Goal: Transaction & Acquisition: Purchase product/service

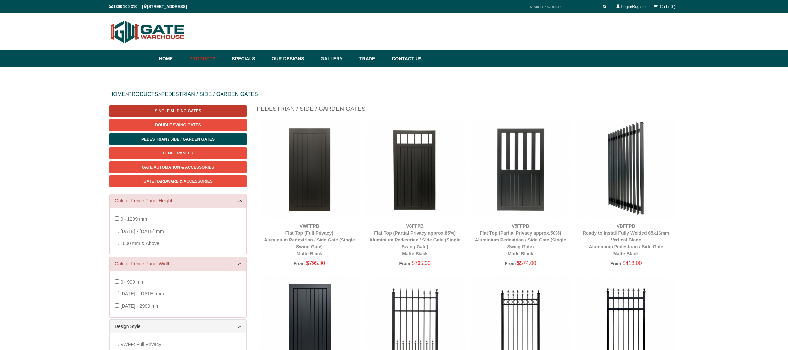
click at [208, 111] on link "Single Sliding Gates" at bounding box center [177, 111] width 137 height 12
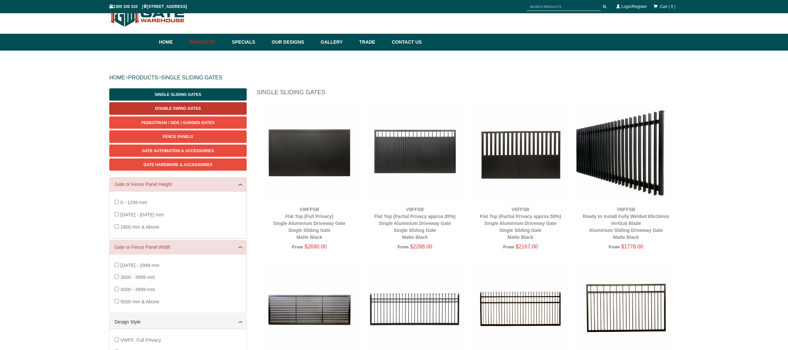
click at [207, 103] on link "Double Swing Gates" at bounding box center [177, 108] width 137 height 12
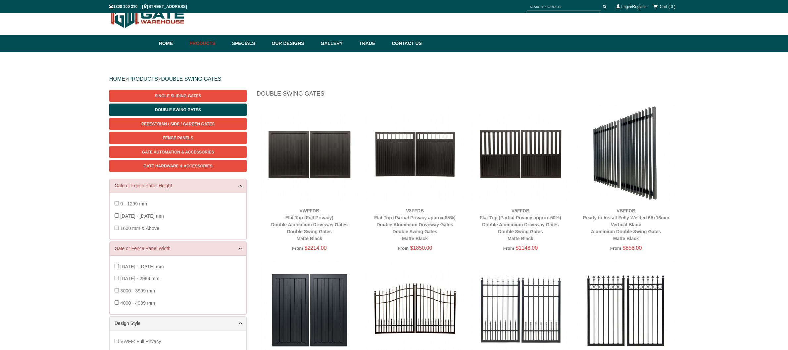
scroll to position [17, 0]
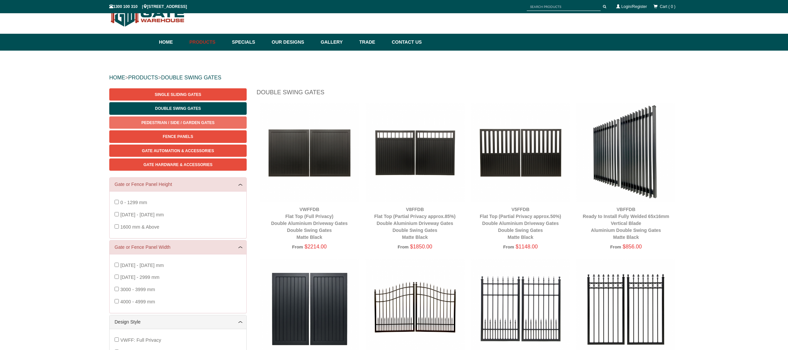
click at [212, 121] on span "Pedestrian / Side / Garden Gates" at bounding box center [177, 122] width 73 height 5
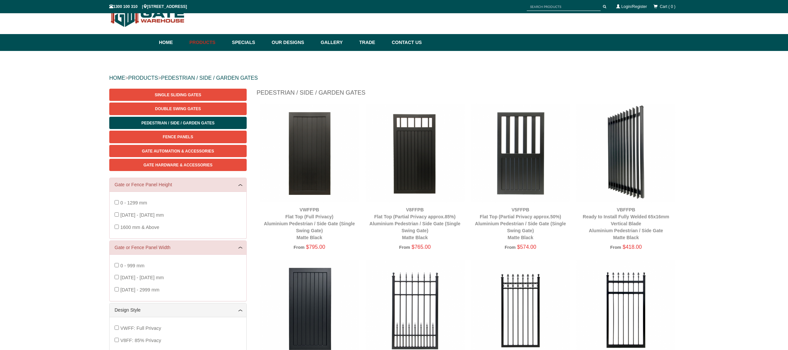
scroll to position [17, 0]
click at [234, 137] on link "Fence Panels" at bounding box center [177, 136] width 137 height 12
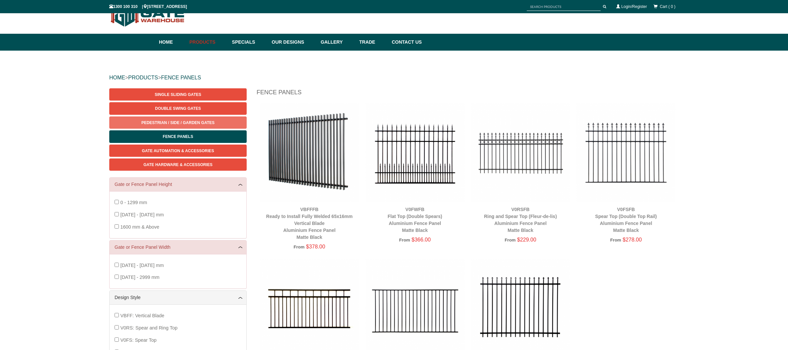
click at [225, 123] on link "Pedestrian / Side / Garden Gates" at bounding box center [177, 123] width 137 height 12
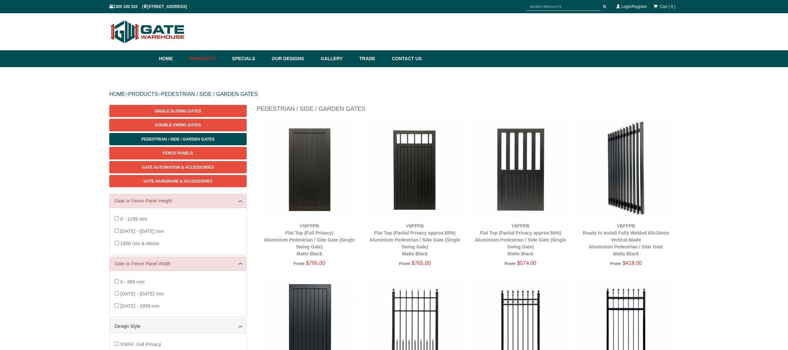
scroll to position [17, 0]
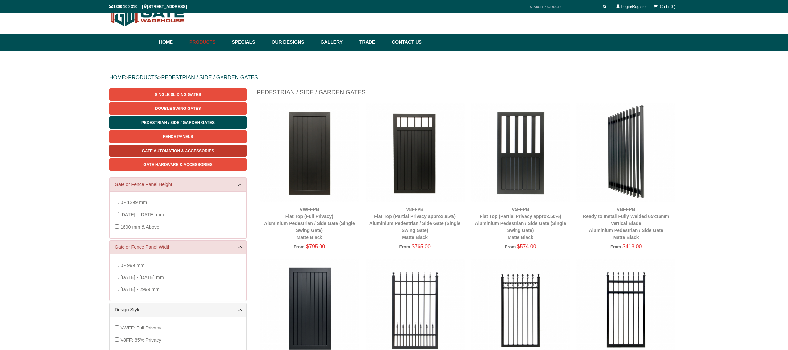
click at [233, 148] on link "Gate Automation & Accessories" at bounding box center [177, 151] width 137 height 12
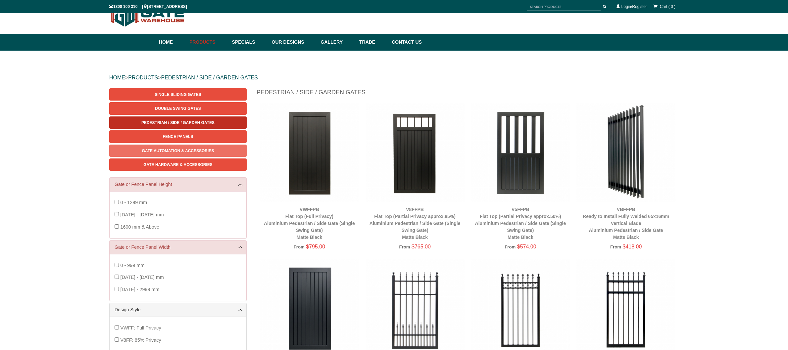
scroll to position [0, 0]
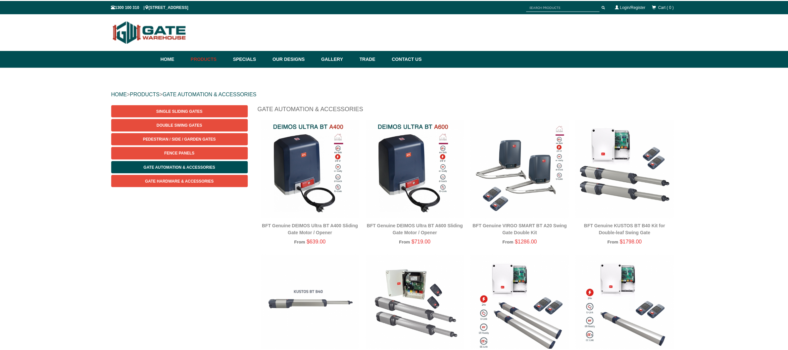
scroll to position [17, 0]
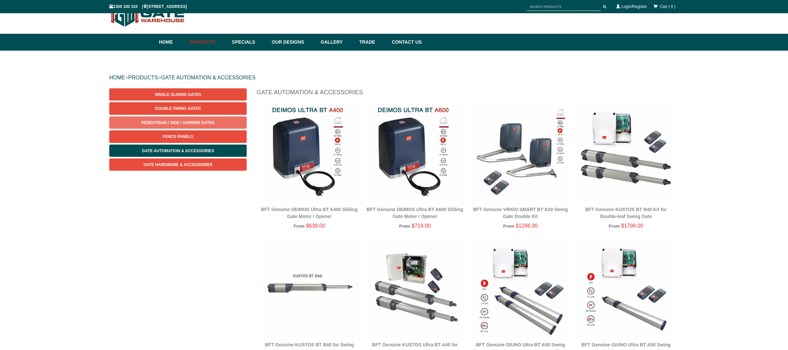
click at [226, 122] on link "Pedestrian / Side / Garden Gates" at bounding box center [177, 123] width 137 height 12
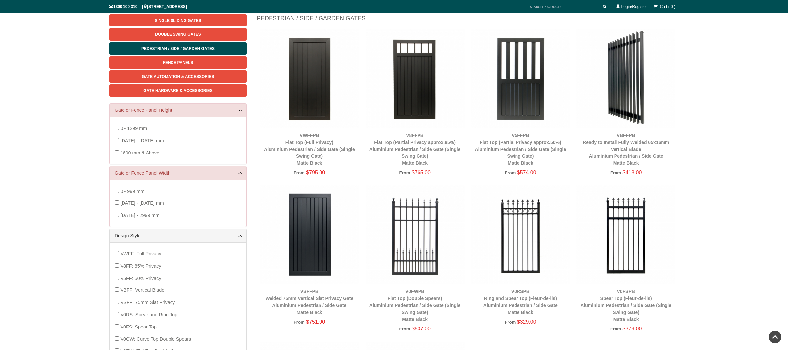
scroll to position [50, 0]
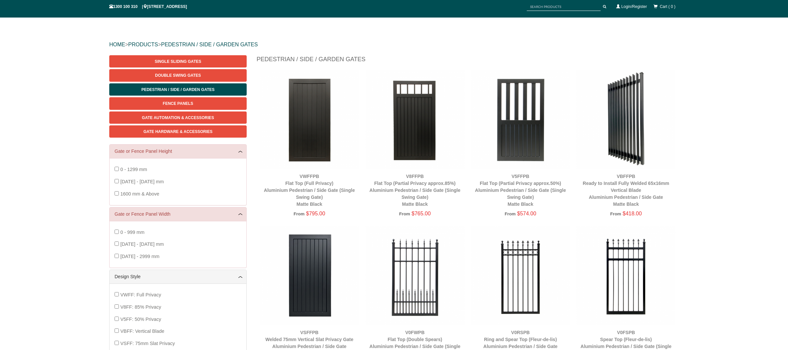
click at [310, 133] on img at bounding box center [309, 119] width 99 height 99
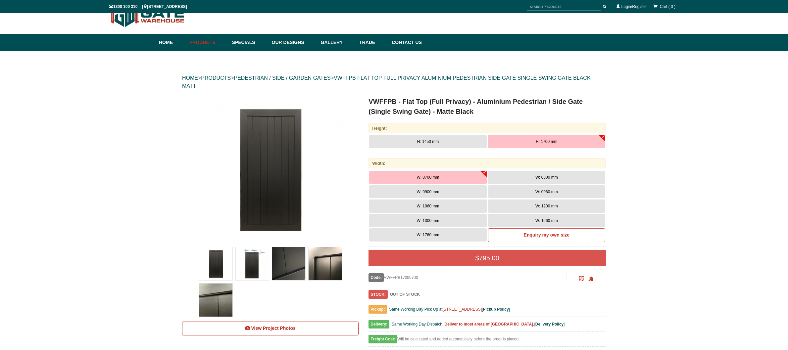
scroll to position [17, 0]
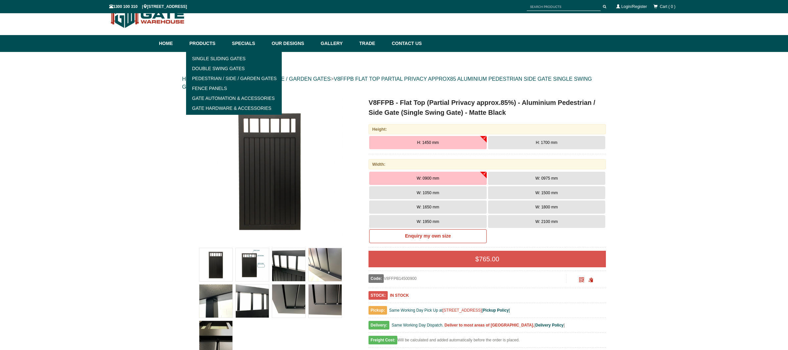
scroll to position [17, 0]
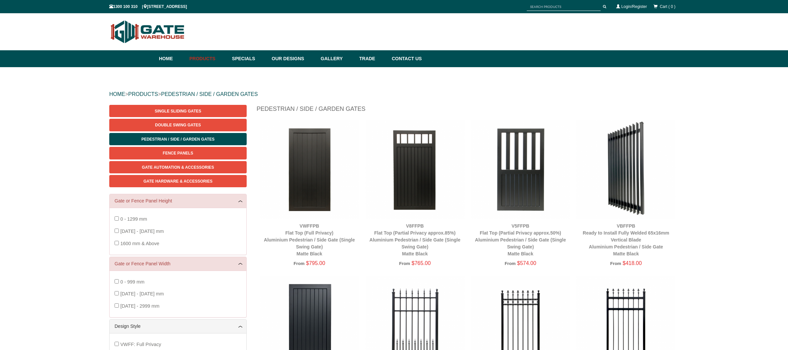
scroll to position [17, 0]
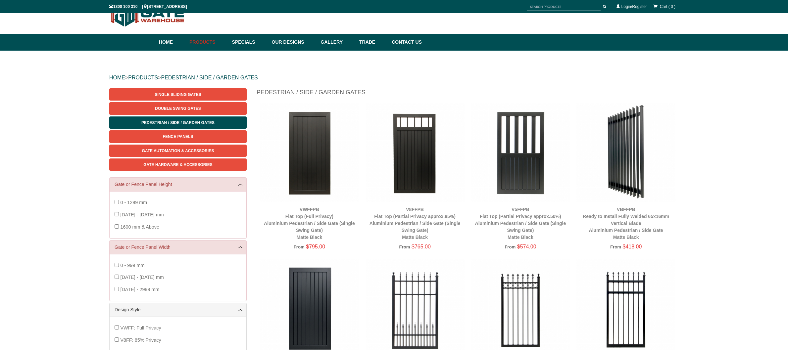
click at [313, 145] on img at bounding box center [309, 152] width 99 height 99
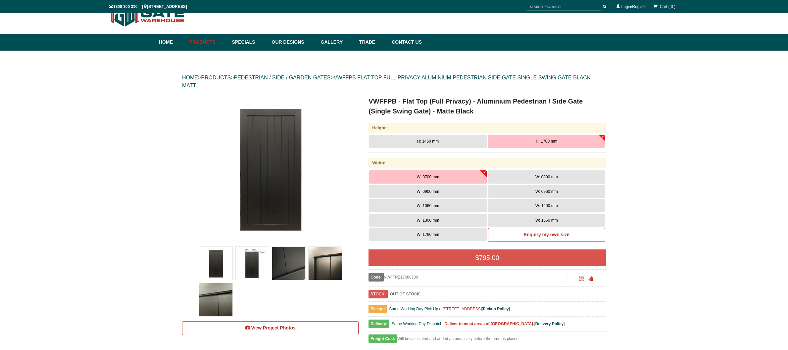
click at [573, 204] on button "W: 1200 mm" at bounding box center [546, 205] width 117 height 13
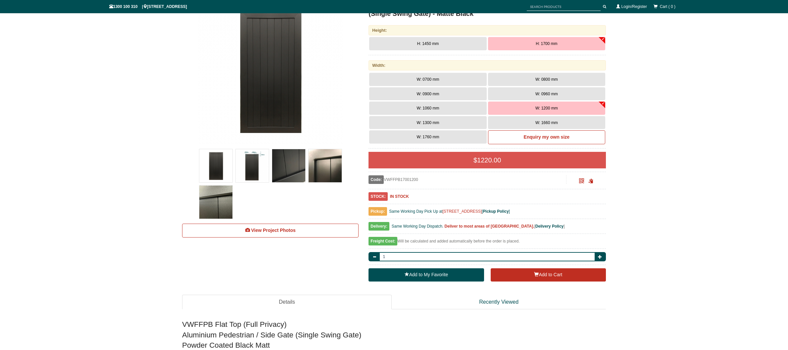
scroll to position [149, 0]
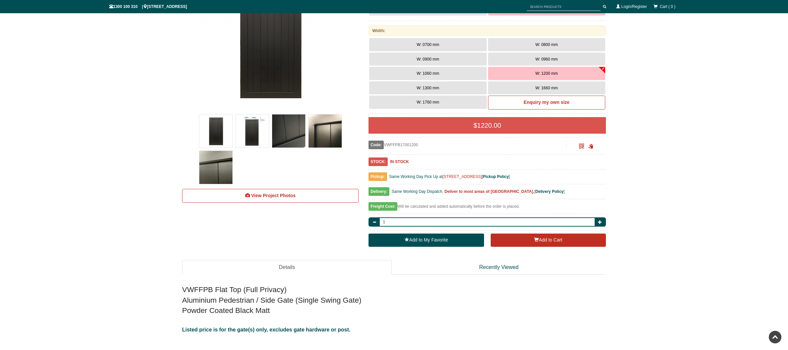
click at [214, 131] on img at bounding box center [215, 131] width 33 height 33
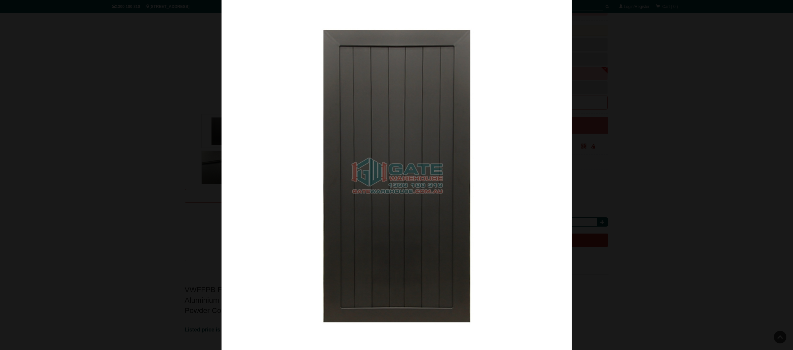
click at [549, 191] on img at bounding box center [396, 175] width 350 height 350
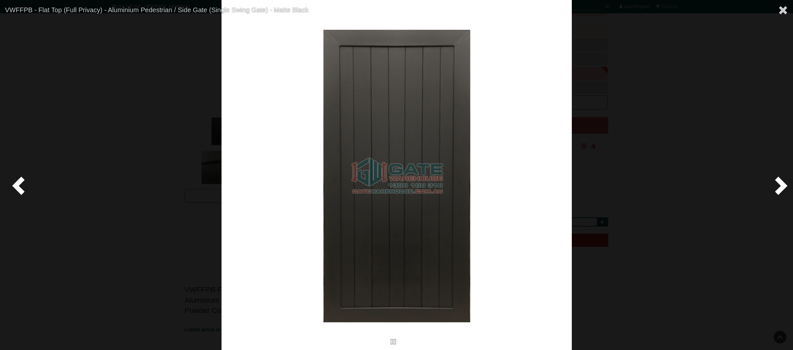
click at [401, 169] on img at bounding box center [396, 175] width 350 height 350
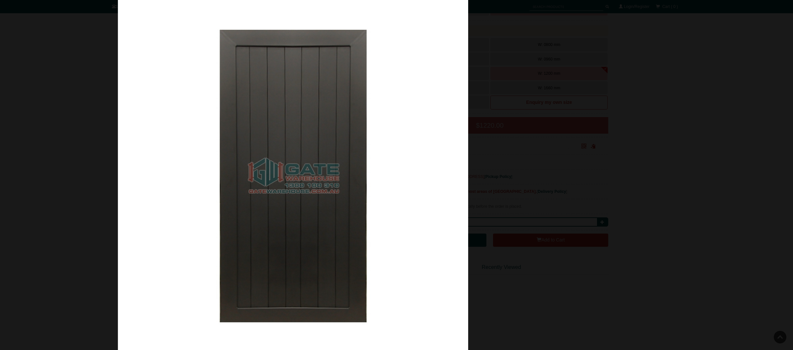
drag, startPoint x: 272, startPoint y: 151, endPoint x: 141, endPoint y: 133, distance: 132.7
click at [168, 137] on img at bounding box center [293, 175] width 350 height 350
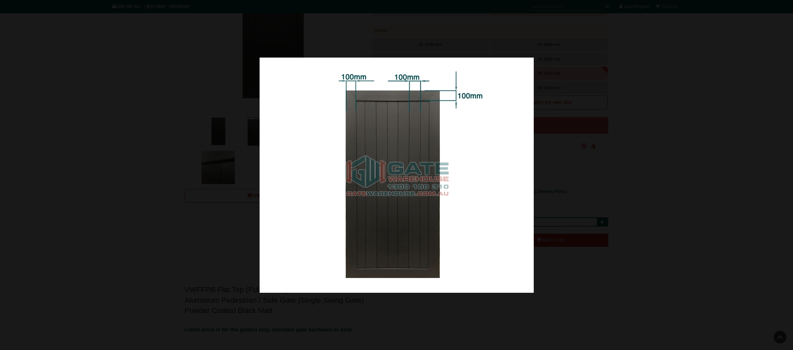
drag, startPoint x: 332, startPoint y: 154, endPoint x: 212, endPoint y: 138, distance: 121.4
click at [324, 153] on img at bounding box center [397, 175] width 274 height 235
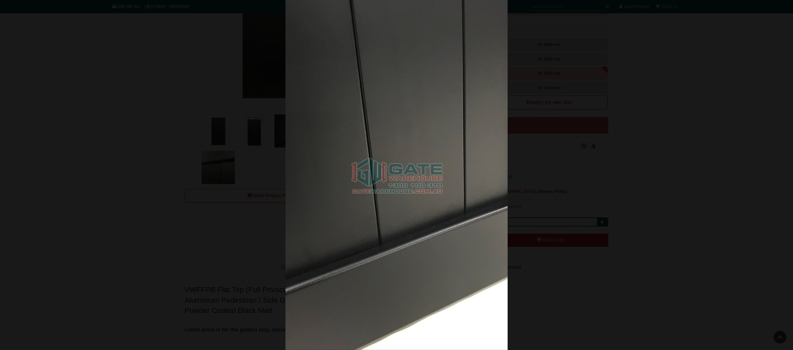
drag, startPoint x: 479, startPoint y: 167, endPoint x: 267, endPoint y: 153, distance: 212.3
click at [279, 154] on div at bounding box center [396, 175] width 793 height 350
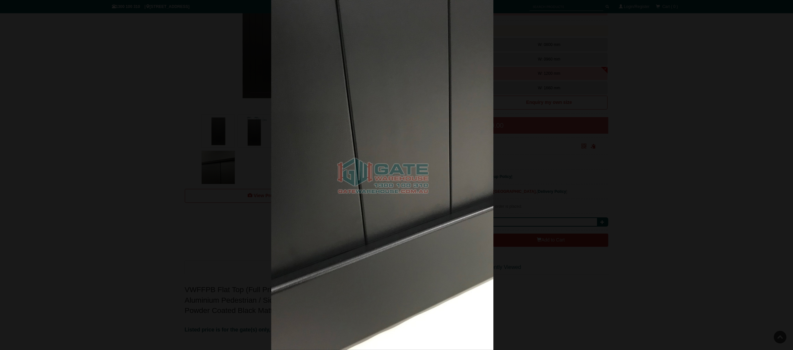
drag, startPoint x: 416, startPoint y: 160, endPoint x: 206, endPoint y: 146, distance: 211.3
click at [271, 146] on img at bounding box center [382, 175] width 222 height 350
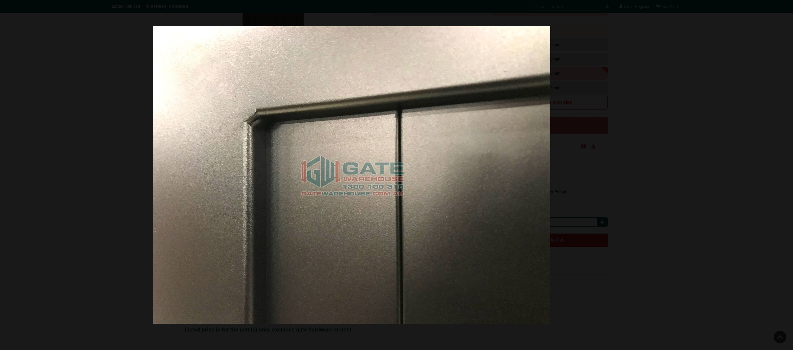
drag, startPoint x: 450, startPoint y: 162, endPoint x: 51, endPoint y: 161, distance: 398.5
click at [153, 163] on img at bounding box center [351, 175] width 397 height 298
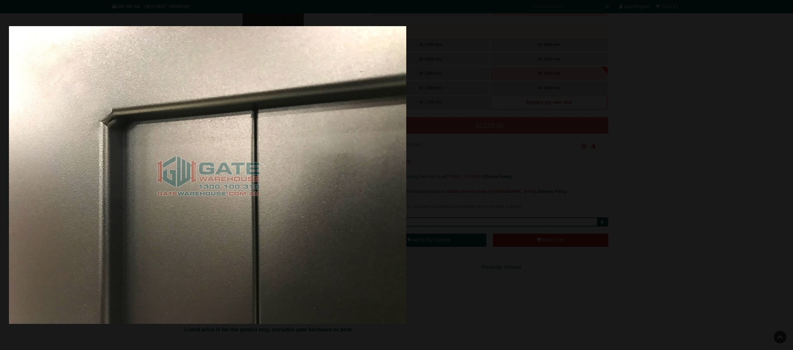
drag, startPoint x: 501, startPoint y: 163, endPoint x: 12, endPoint y: 140, distance: 490.1
click at [30, 142] on img at bounding box center [207, 175] width 397 height 298
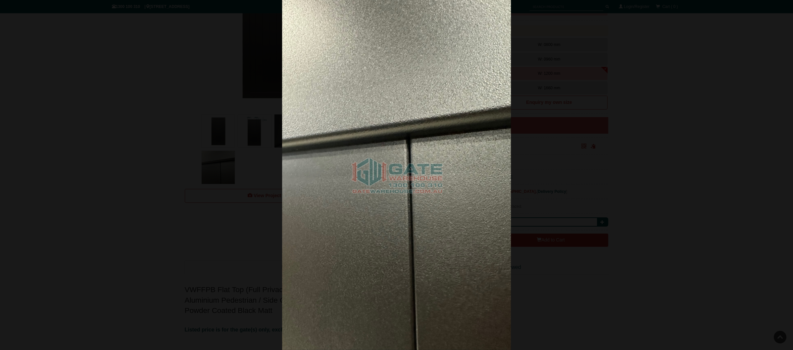
drag, startPoint x: 356, startPoint y: 164, endPoint x: 12, endPoint y: 137, distance: 344.9
click at [282, 138] on img at bounding box center [396, 175] width 229 height 350
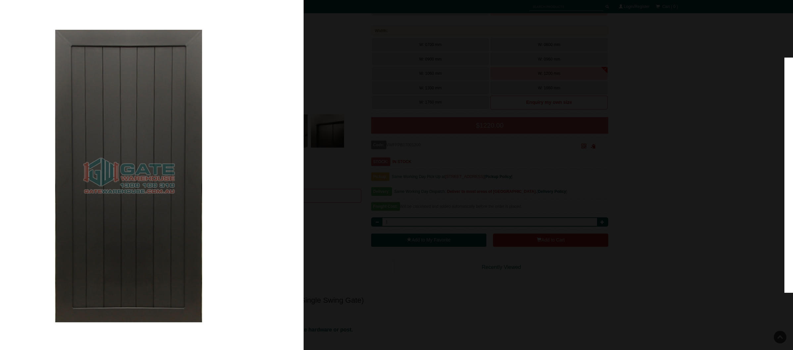
drag, startPoint x: 369, startPoint y: 153, endPoint x: 0, endPoint y: 123, distance: 370.6
click at [10, 124] on img at bounding box center [128, 175] width 350 height 350
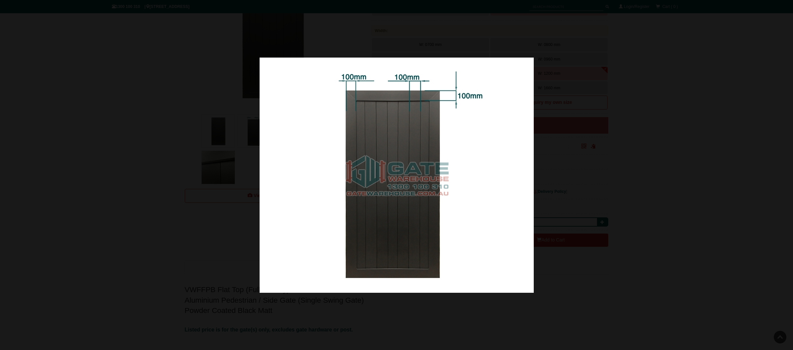
drag, startPoint x: 304, startPoint y: 144, endPoint x: 6, endPoint y: 137, distance: 297.7
click at [26, 137] on div at bounding box center [396, 175] width 793 height 350
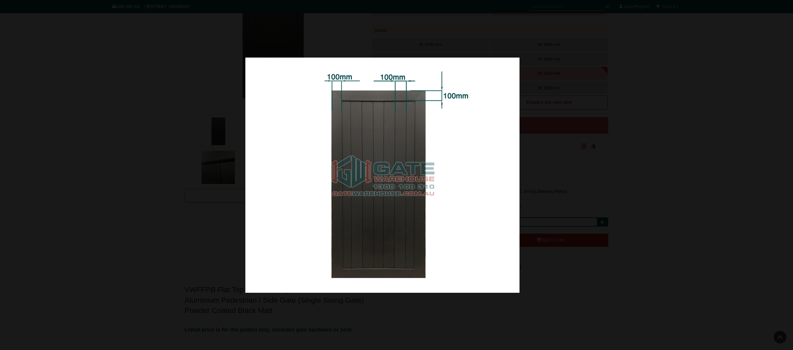
drag, startPoint x: 220, startPoint y: 163, endPoint x: -65, endPoint y: 137, distance: 286.2
click at [0, 137] on html "Home Products Specials Our Designs Gallery Trade Contact Us Products Single Sli…" at bounding box center [396, 26] width 793 height 350
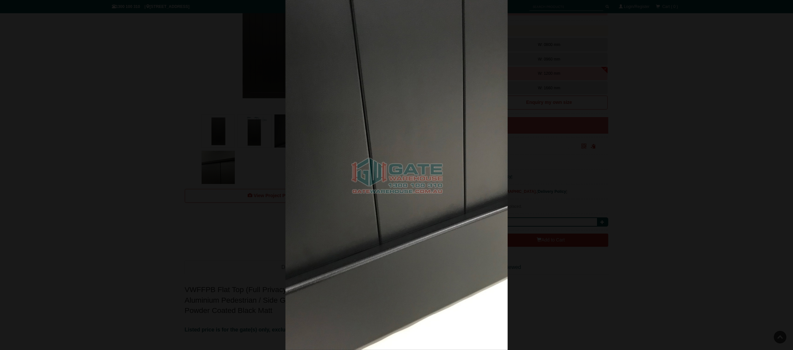
click at [537, 146] on div at bounding box center [396, 175] width 793 height 350
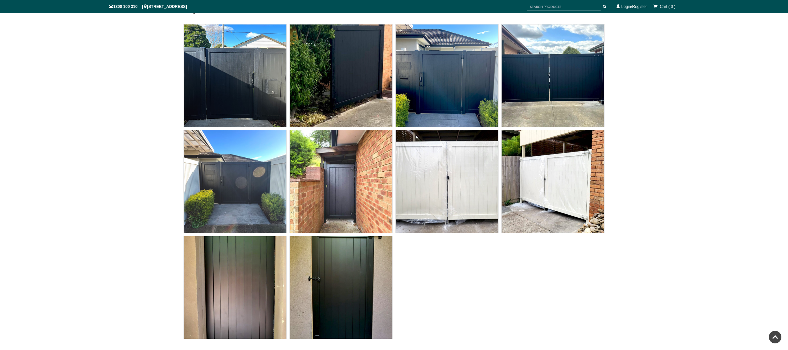
scroll to position [2135, 0]
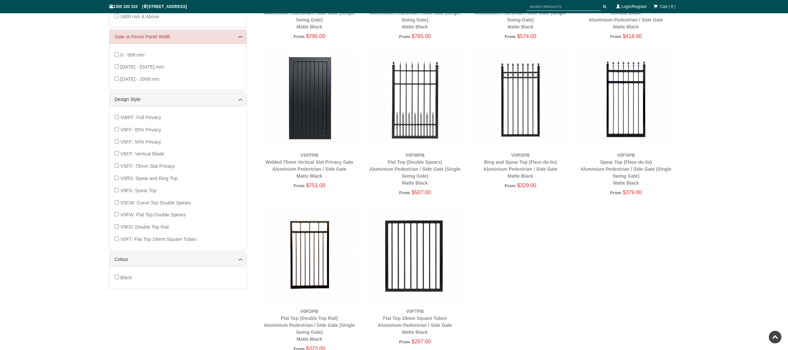
scroll to position [114, 0]
